Goal: Navigation & Orientation: Find specific page/section

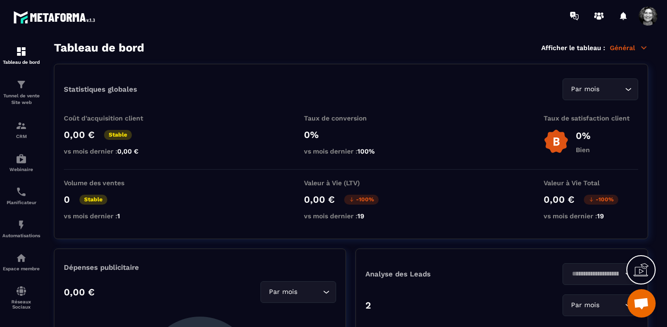
scroll to position [12062, 0]
click at [19, 167] on div "Webinaire" at bounding box center [21, 162] width 38 height 19
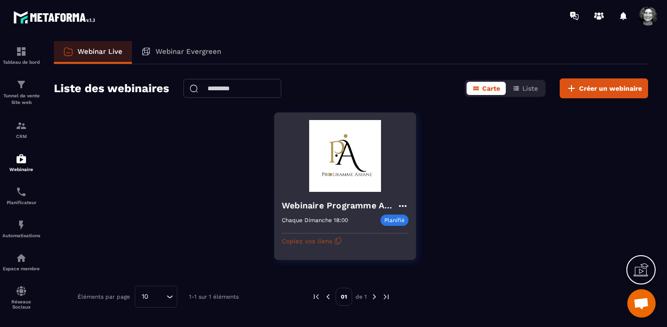
click at [331, 242] on button "Copiez vos liens" at bounding box center [312, 241] width 60 height 15
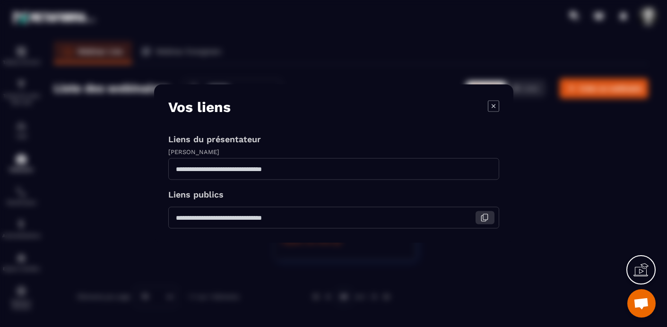
click at [482, 218] on icon "Modal window" at bounding box center [485, 218] width 9 height 9
click at [492, 106] on icon "Modal window" at bounding box center [493, 106] width 4 height 4
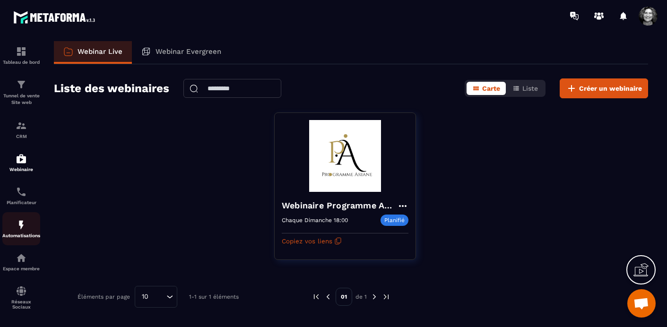
click at [20, 230] on img at bounding box center [21, 224] width 11 height 11
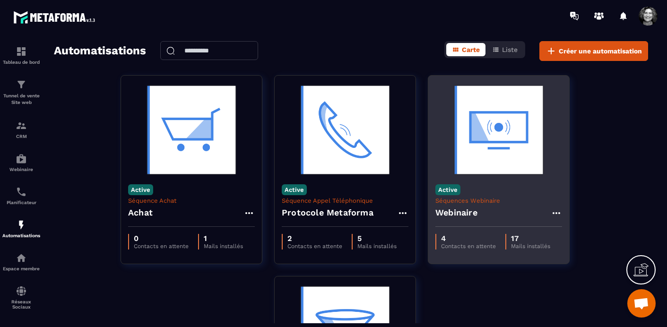
click at [478, 159] on img at bounding box center [499, 130] width 127 height 95
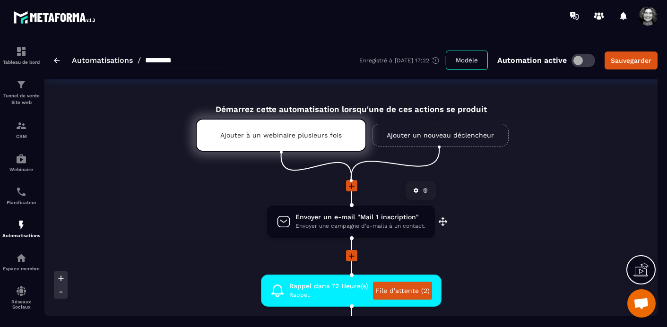
click at [361, 223] on span "Envoyer une campagne d'e-mails à un contact." at bounding box center [361, 226] width 130 height 9
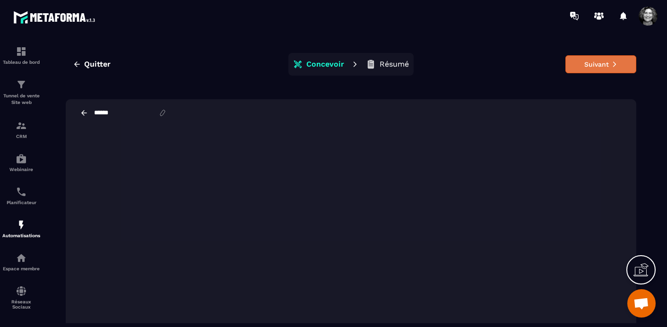
click at [599, 66] on button "Suivant" at bounding box center [601, 64] width 71 height 18
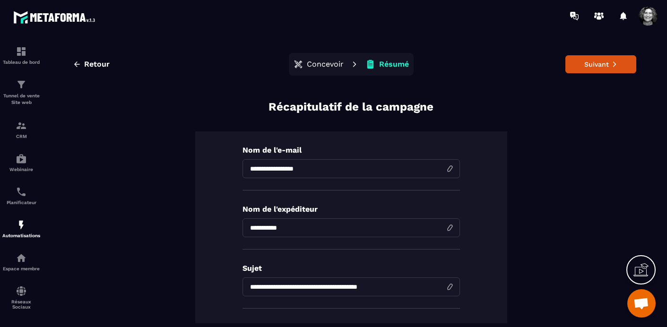
click at [599, 66] on button "Suivant" at bounding box center [601, 64] width 71 height 18
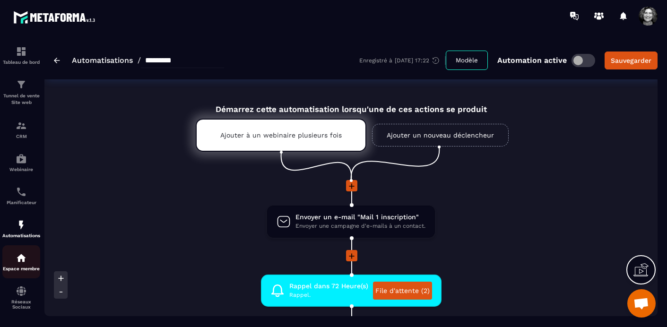
click at [20, 263] on img at bounding box center [21, 258] width 11 height 11
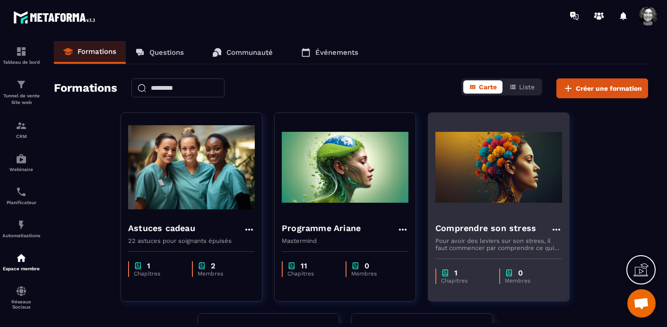
click at [484, 217] on div "Comprendre son stress Pour avoir des leviers sur son stress, il faut commencer …" at bounding box center [499, 233] width 141 height 37
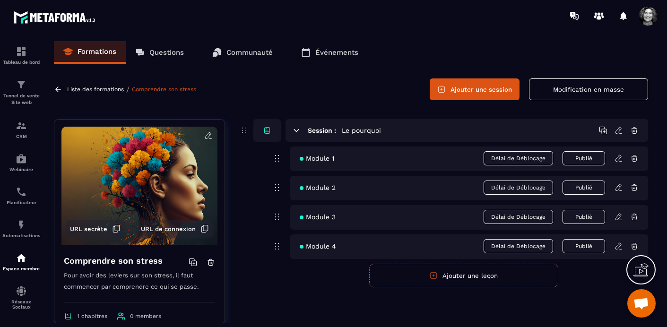
click at [326, 160] on span "Module 1" at bounding box center [317, 159] width 35 height 8
click at [326, 158] on span "Module 1" at bounding box center [317, 159] width 35 height 8
click at [402, 158] on div "Module 1 Délai de Déblocage Publié" at bounding box center [469, 159] width 358 height 25
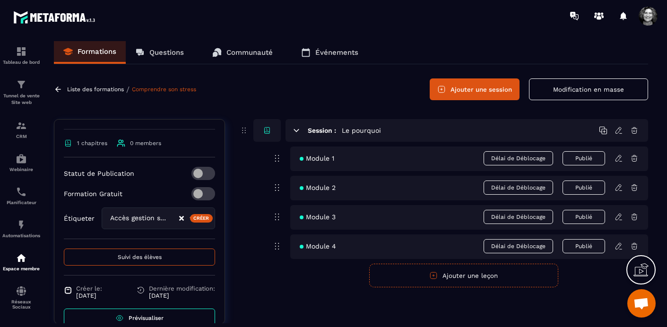
scroll to position [191, 0]
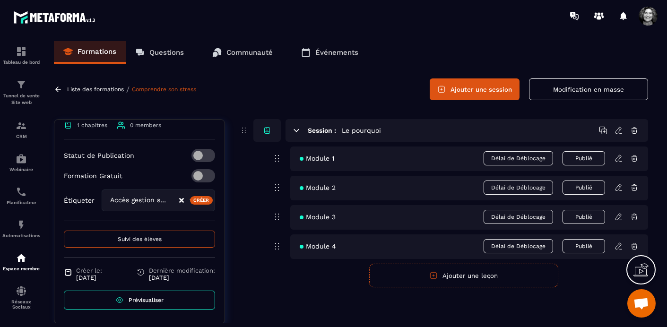
click at [330, 159] on span "Module 1" at bounding box center [317, 159] width 35 height 8
click at [318, 158] on span "Module 1" at bounding box center [317, 159] width 35 height 8
